Goal: Learn about a topic

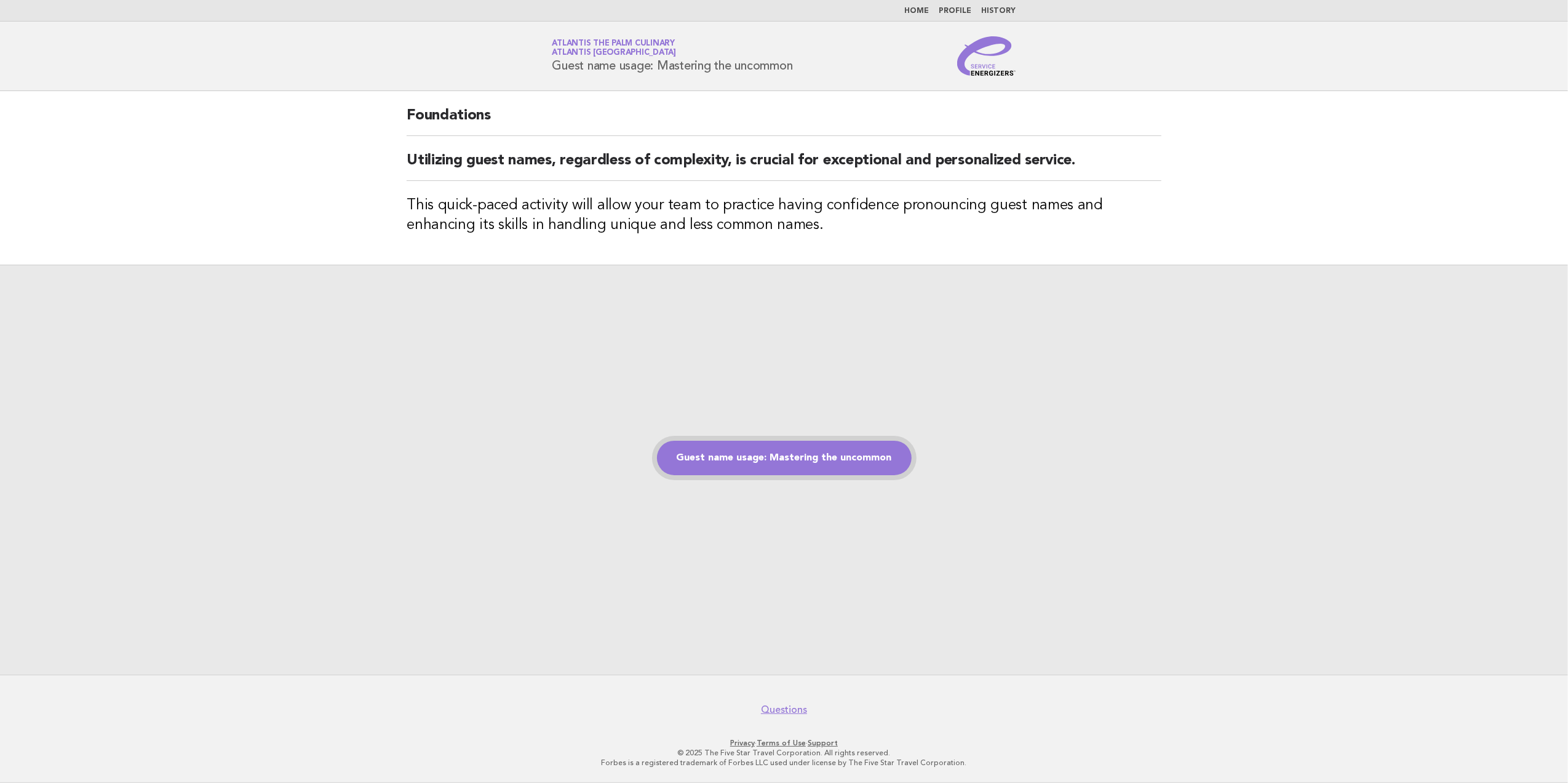
click at [733, 444] on link "Guest name usage: Mastering the uncommon" at bounding box center [784, 458] width 254 height 35
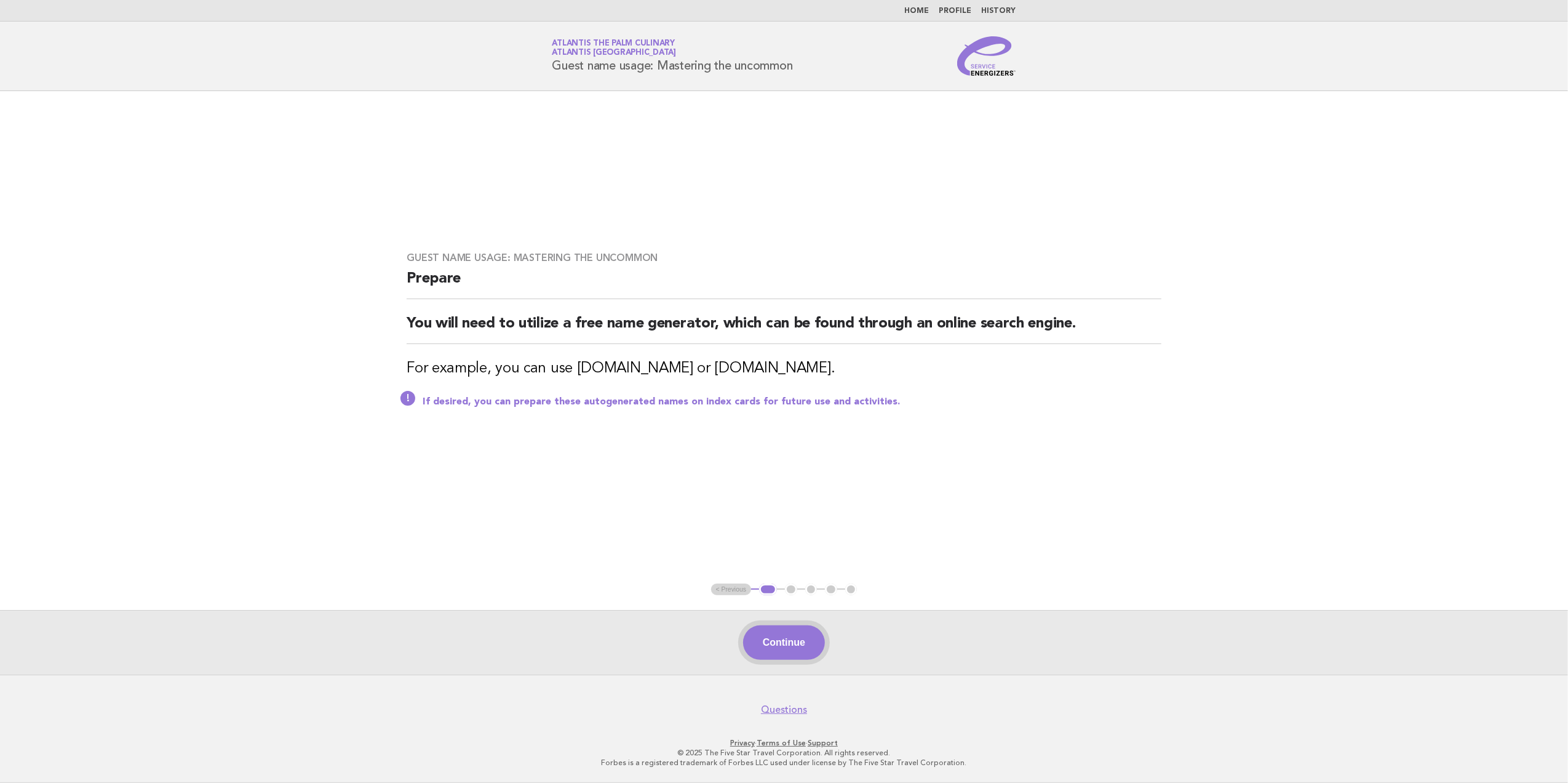
click at [774, 633] on button "Continue" at bounding box center [784, 642] width 82 height 35
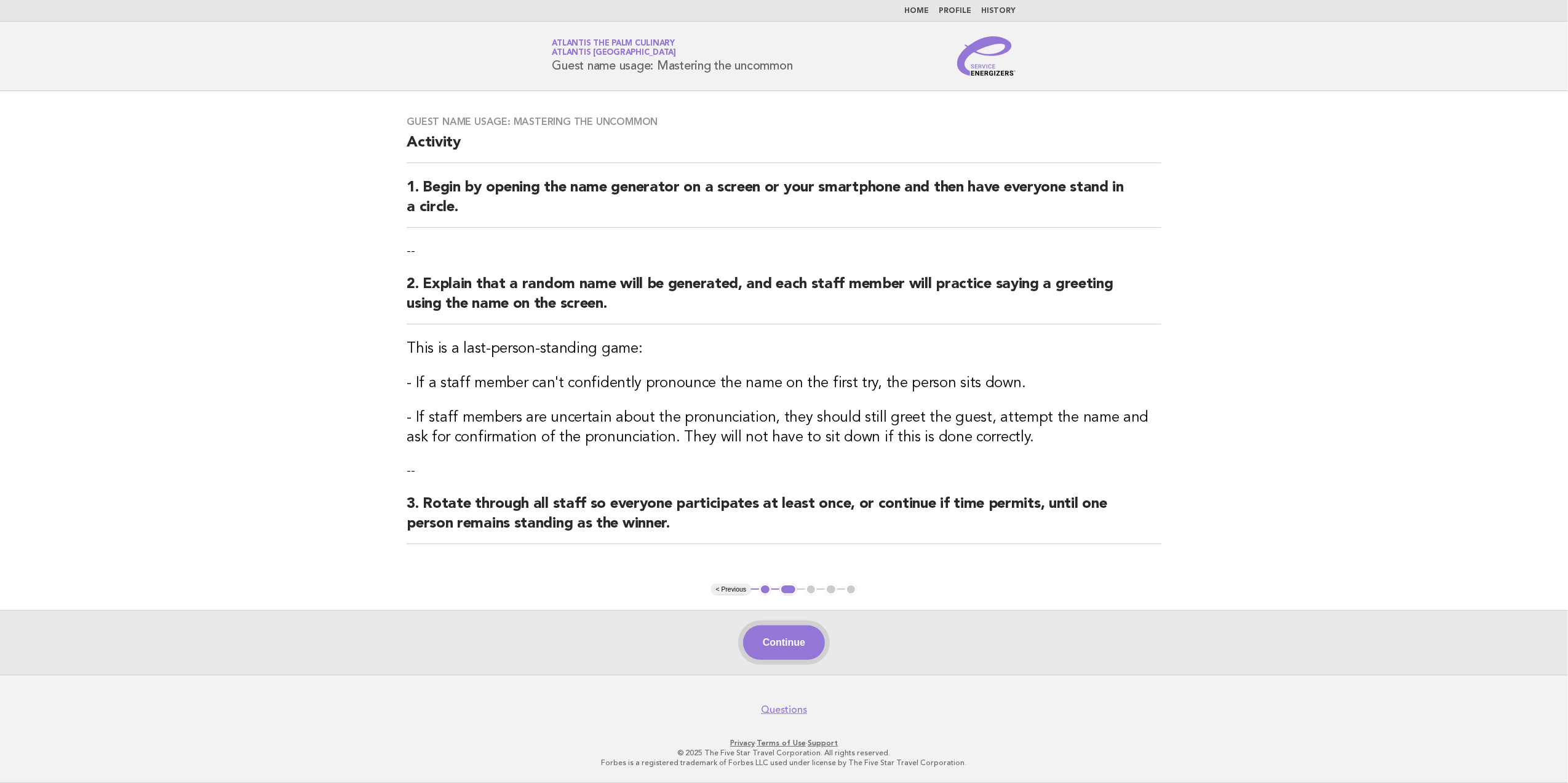
click at [779, 641] on button "Continue" at bounding box center [784, 642] width 82 height 35
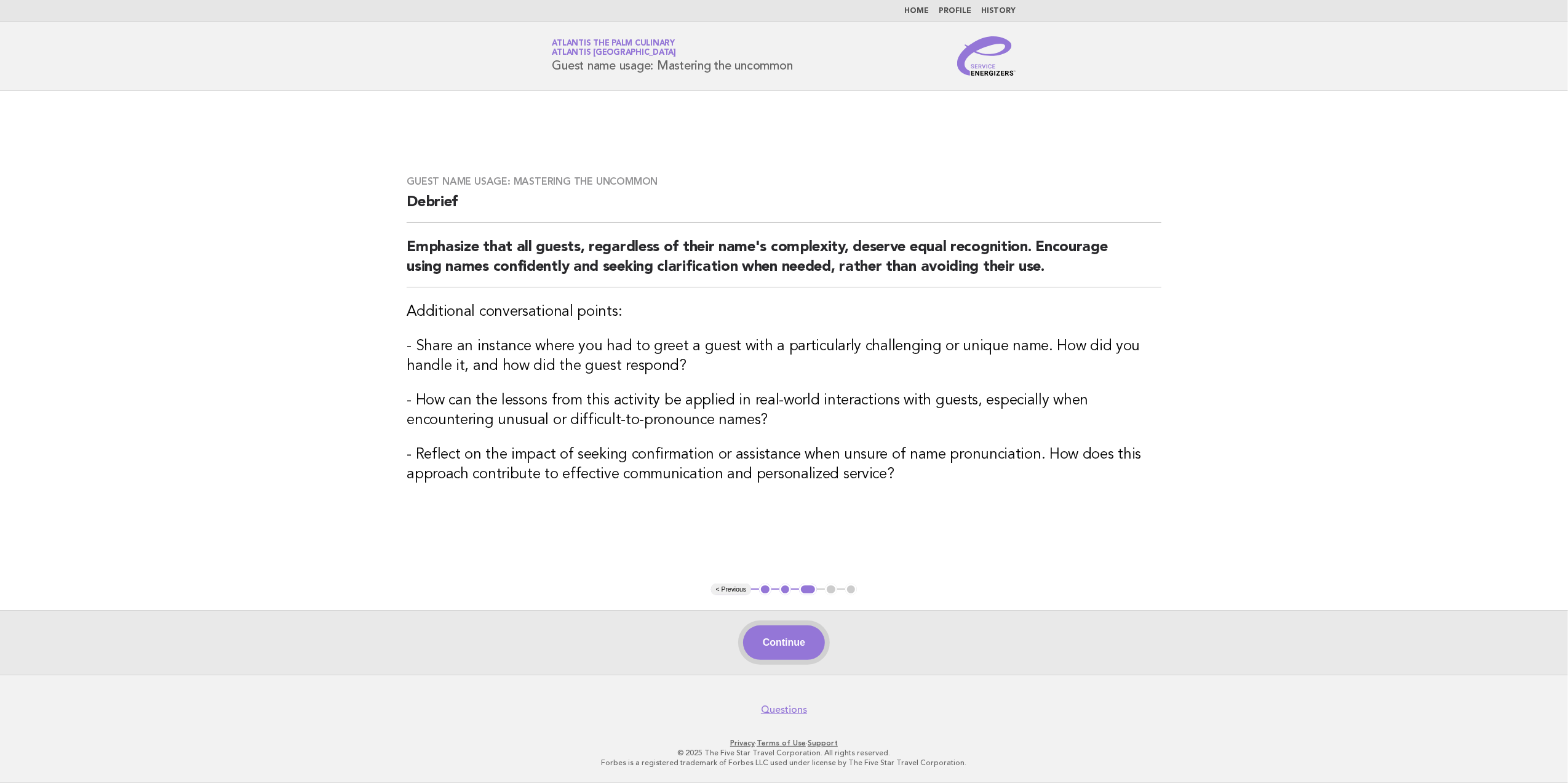
click at [809, 642] on button "Continue" at bounding box center [784, 642] width 82 height 35
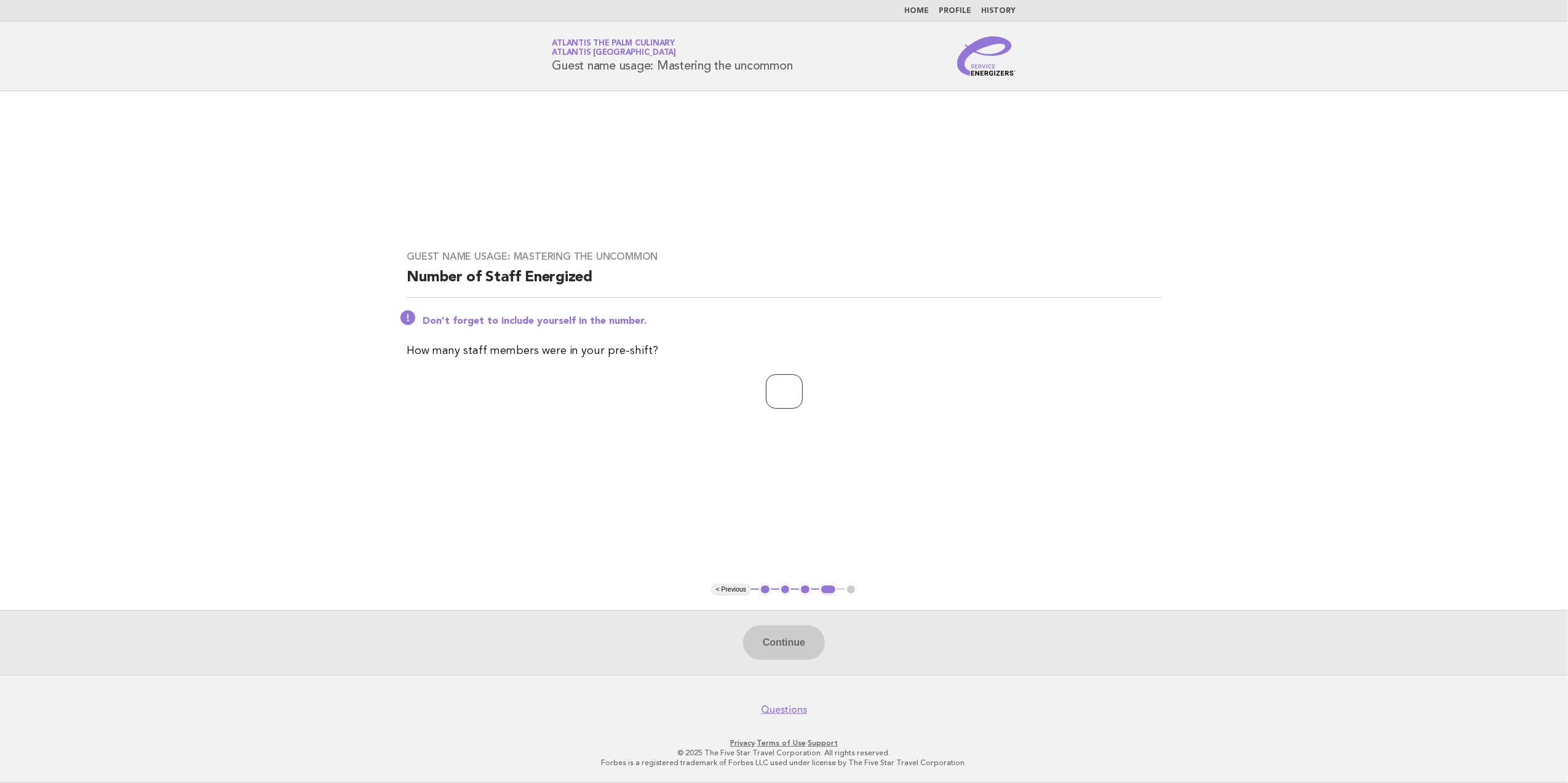
click at [795, 400] on input "number" at bounding box center [784, 392] width 36 height 35
type input "**"
click at [749, 636] on button "Continue" at bounding box center [784, 642] width 82 height 35
